Goal: Task Accomplishment & Management: Use online tool/utility

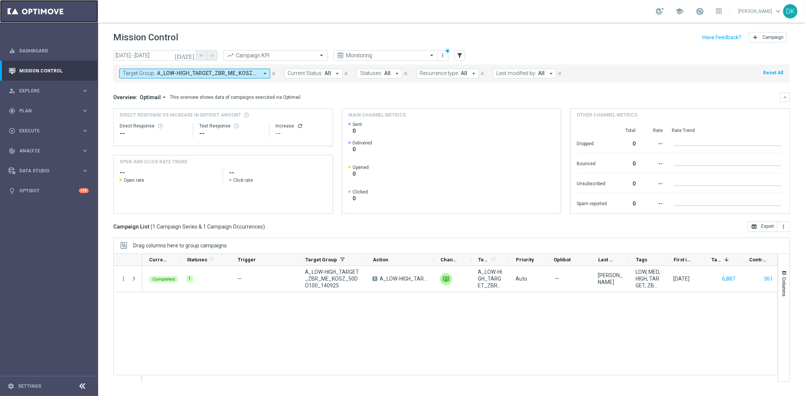
click at [50, 16] on link at bounding box center [49, 11] width 98 height 23
click at [62, 106] on div "gps_fixed Plan keyboard_arrow_right" at bounding box center [48, 111] width 97 height 20
drag, startPoint x: 43, startPoint y: 157, endPoint x: 84, endPoint y: 146, distance: 42.2
click at [43, 157] on link "Optimail" at bounding box center [50, 160] width 55 height 6
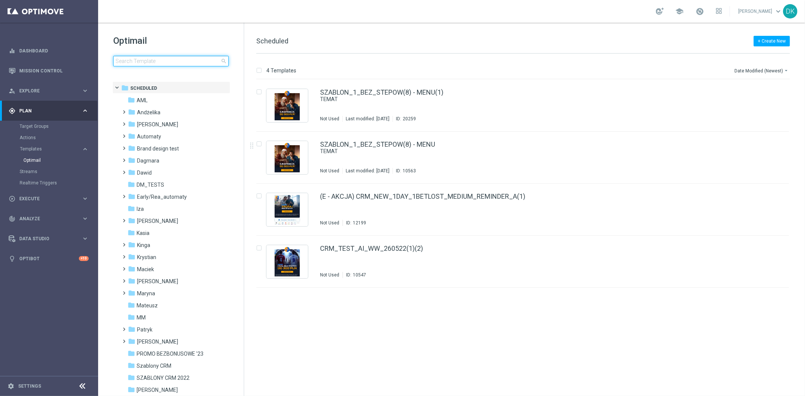
click at [141, 59] on input at bounding box center [171, 61] width 116 height 11
click at [756, 69] on button "Date Modified (Newest) arrow_drop_down" at bounding box center [762, 70] width 56 height 9
click at [756, 104] on span "Date Modified (Newest)" at bounding box center [761, 104] width 51 height 5
click at [161, 60] on input at bounding box center [171, 61] width 116 height 11
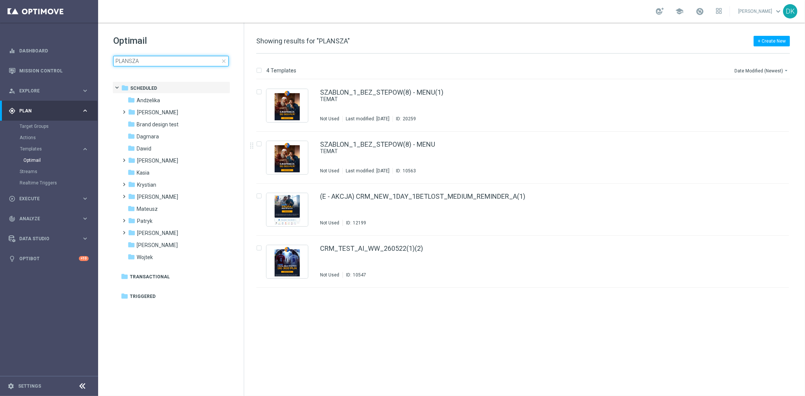
type input "PLANSZA"
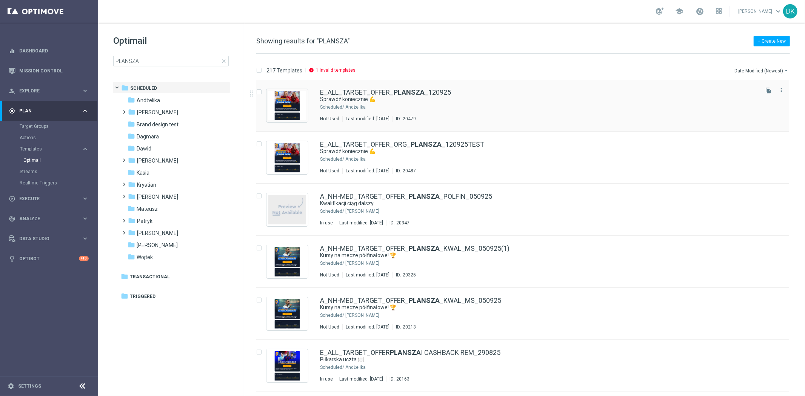
click at [384, 103] on div "E_ALL_TARGET_OFFER_ PLANSZA _120925 Sprawdź koniecznie 💪 Scheduled/ Andżelika N…" at bounding box center [538, 105] width 437 height 33
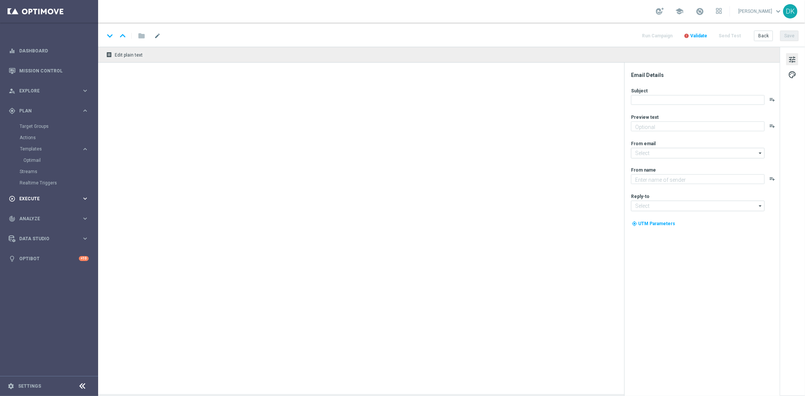
type textarea "Te mecze mogą zapewnić emocje na najwyższym poziomie 🔊"
type input "[EMAIL_ADDRESS][DOMAIN_NAME]"
type textarea "STS"
type input "[EMAIL_ADDRESS][DOMAIN_NAME]"
